Goal: Navigation & Orientation: Find specific page/section

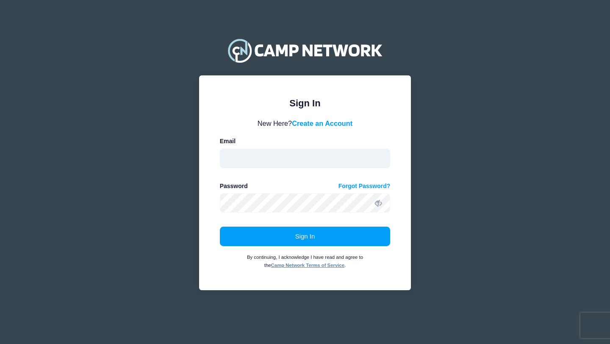
click at [356, 155] on input "email" at bounding box center [305, 158] width 171 height 19
type input "[PERSON_NAME][EMAIL_ADDRESS][PERSON_NAME][DOMAIN_NAME]"
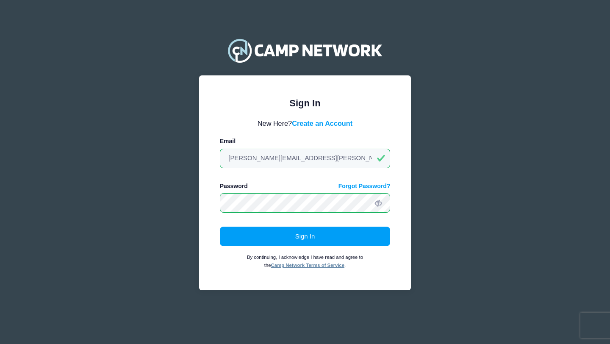
click at [220, 227] on button "Sign In" at bounding box center [305, 236] width 171 height 19
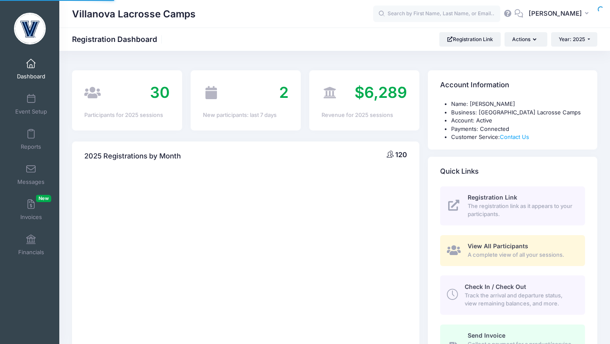
select select
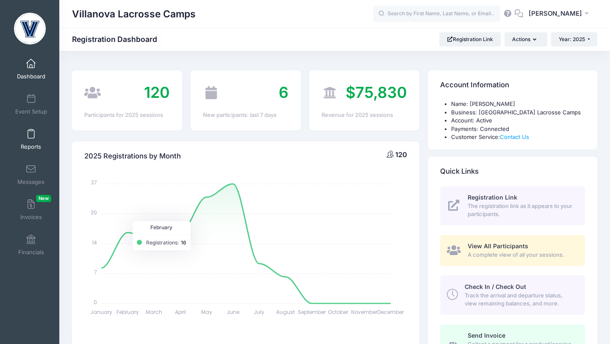
click at [31, 135] on span at bounding box center [31, 134] width 0 height 9
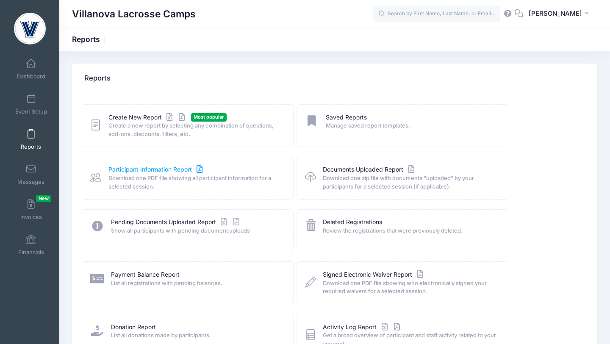
click at [130, 171] on link "Participant Information Report" at bounding box center [156, 169] width 96 height 9
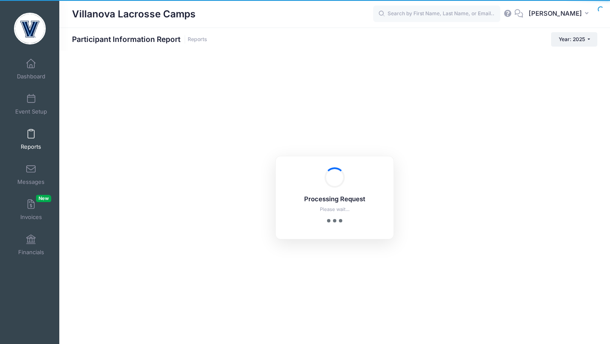
checkbox input "true"
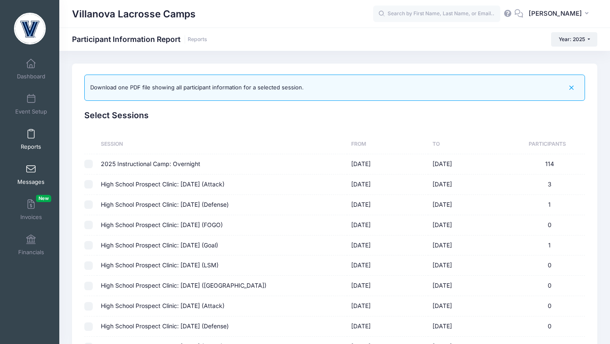
click at [25, 167] on link "Messages" at bounding box center [31, 175] width 40 height 30
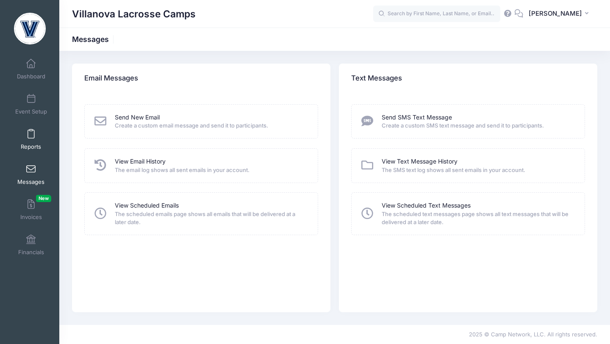
click at [31, 135] on span at bounding box center [31, 134] width 0 height 9
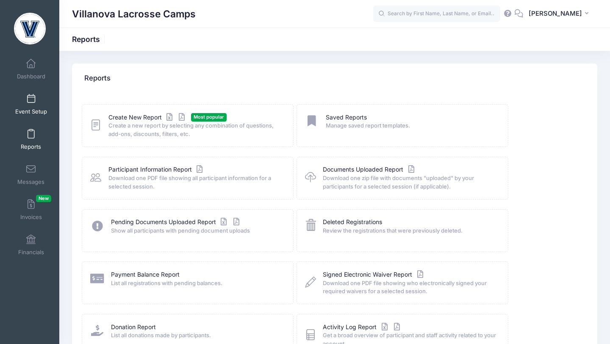
click at [30, 104] on link "Event Setup" at bounding box center [31, 104] width 40 height 30
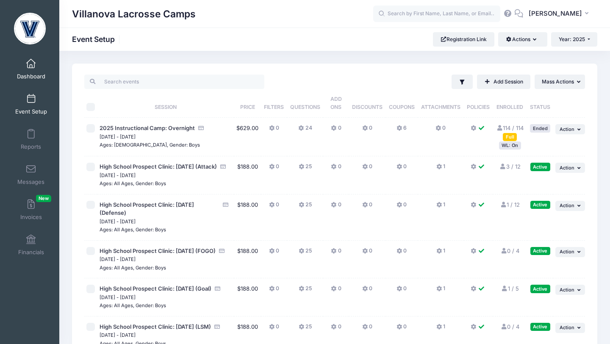
click at [30, 72] on link "Dashboard" at bounding box center [31, 69] width 40 height 30
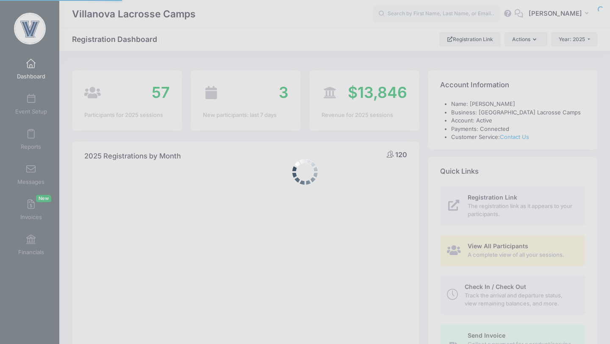
select select
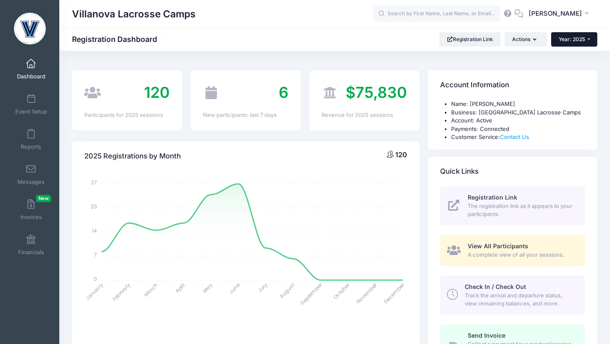
click at [562, 34] on button "Year: 2025" at bounding box center [574, 39] width 46 height 14
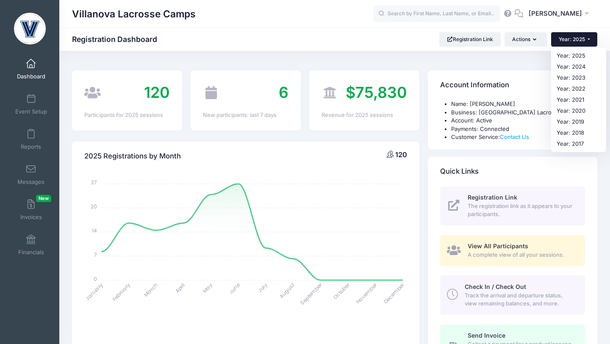
click at [562, 34] on button "Year: 2025" at bounding box center [574, 39] width 46 height 14
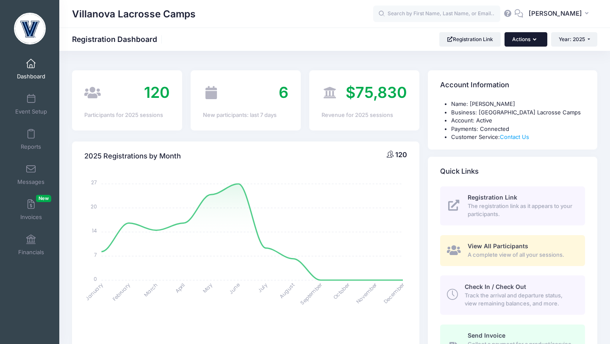
click at [533, 40] on icon "button" at bounding box center [536, 40] width 7 height 0
